Goal: Task Accomplishment & Management: Use online tool/utility

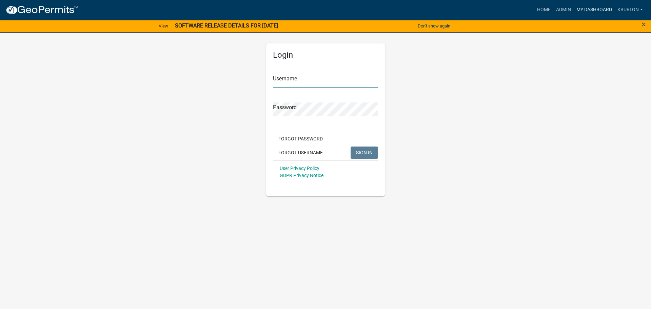
type input "kburton"
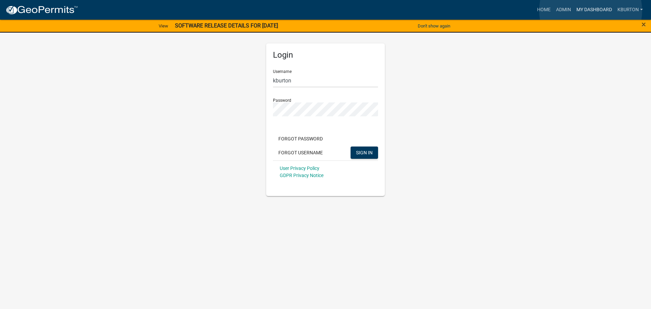
click at [591, 11] on link "My Dashboard" at bounding box center [594, 9] width 41 height 13
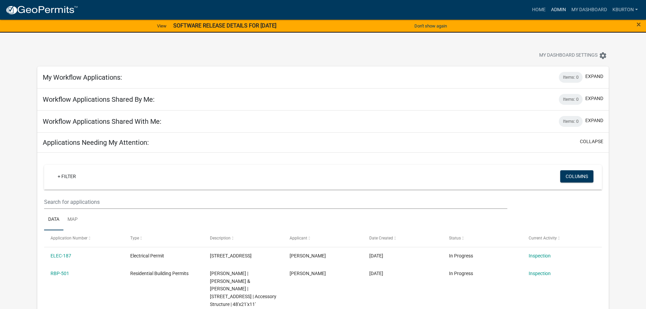
click at [559, 11] on link "Admin" at bounding box center [558, 9] width 20 height 13
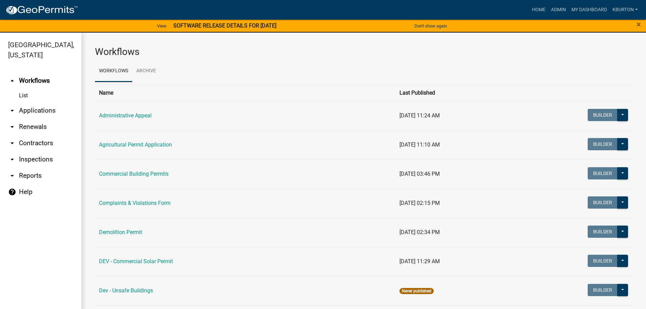
click at [38, 151] on link "arrow_drop_down Inspections" at bounding box center [40, 159] width 81 height 16
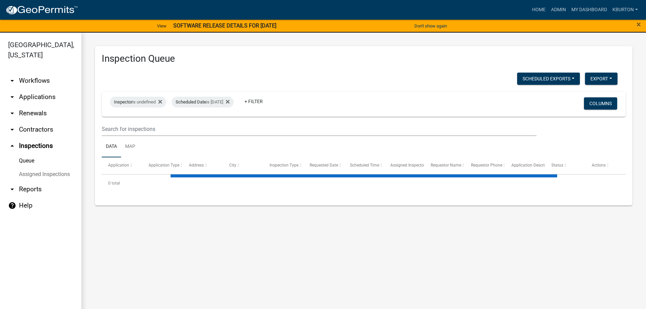
select select "1: 25"
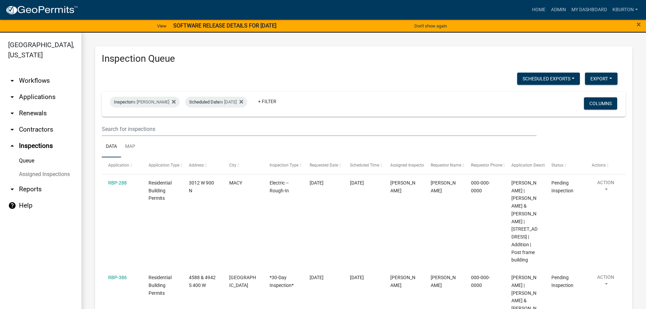
click at [56, 168] on link "Assigned Inspections" at bounding box center [40, 175] width 81 height 14
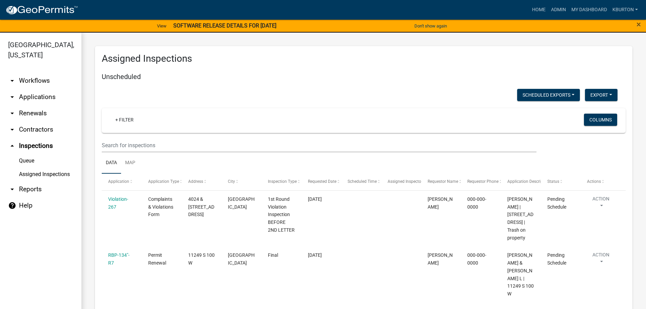
click at [31, 154] on link "Queue" at bounding box center [40, 161] width 81 height 14
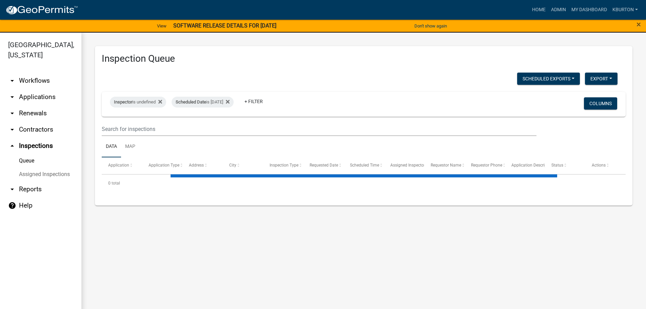
select select "1: 25"
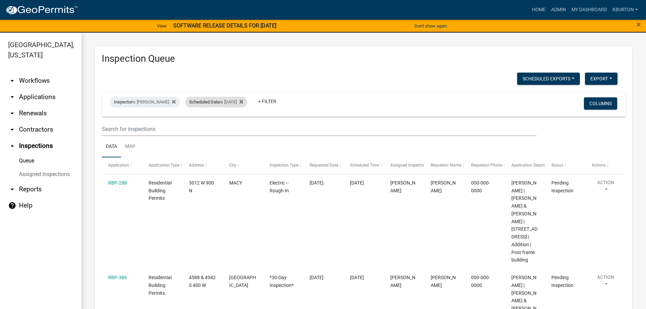
click at [216, 99] on div "Scheduled Date is [DATE]" at bounding box center [216, 102] width 62 height 11
click at [238, 124] on input "[DATE]" at bounding box center [217, 127] width 47 height 14
click at [225, 147] on button "Done" at bounding box center [217, 147] width 47 height 12
click at [600, 104] on button "Columns" at bounding box center [600, 103] width 33 height 12
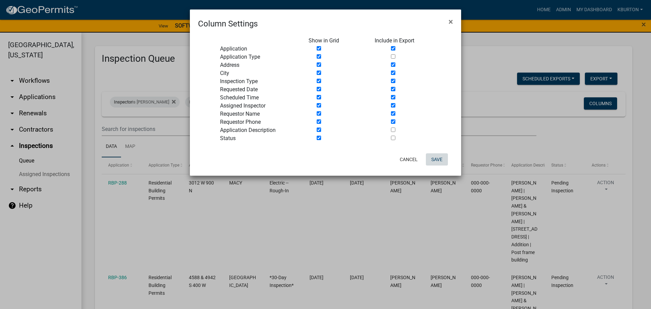
click at [437, 157] on button "Save" at bounding box center [437, 159] width 22 height 12
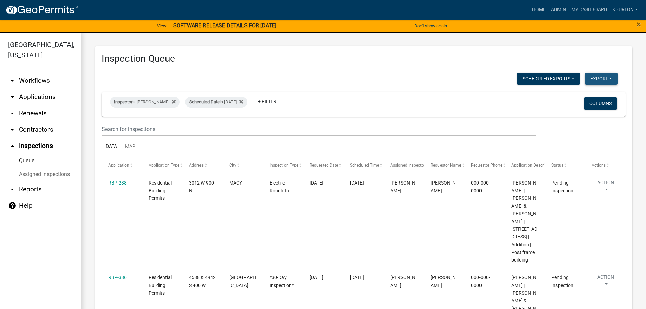
click at [587, 78] on button "Export" at bounding box center [601, 79] width 33 height 12
click at [578, 94] on button "Excel Format (.xlsx)" at bounding box center [585, 96] width 63 height 16
